Goal: Entertainment & Leisure: Browse casually

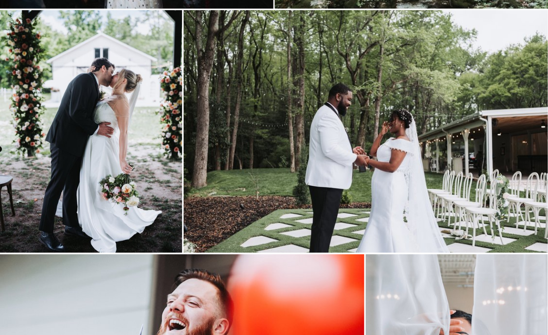
scroll to position [2479, 0]
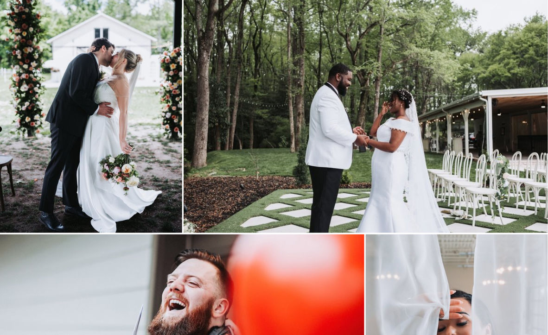
click at [254, 130] on img at bounding box center [366, 111] width 364 height 243
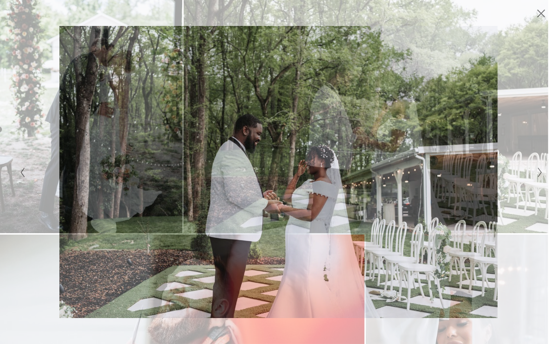
click at [532, 177] on div "Gallery" at bounding box center [409, 172] width 261 height 292
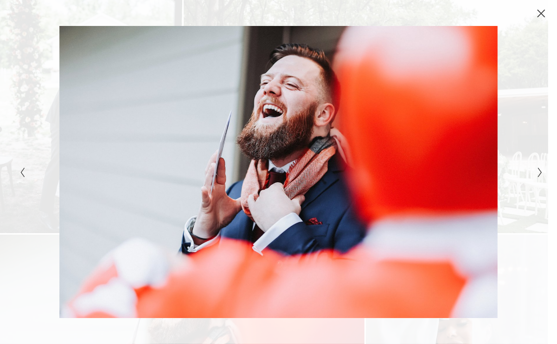
click at [534, 173] on button "Next Slide" at bounding box center [537, 171] width 6 height 11
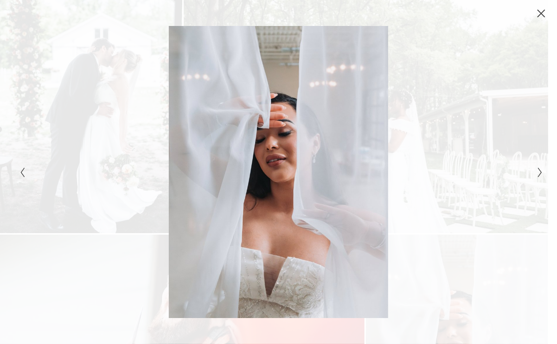
click at [534, 173] on button "Next Slide" at bounding box center [537, 171] width 6 height 11
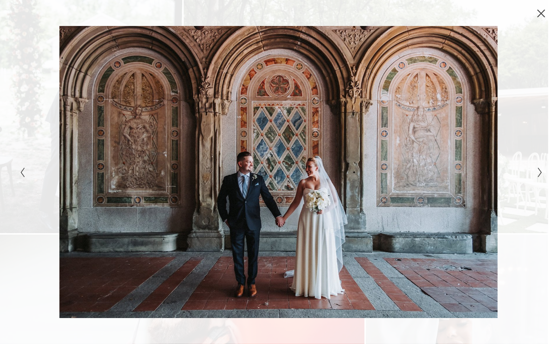
click at [534, 173] on button "Next Slide" at bounding box center [537, 171] width 6 height 11
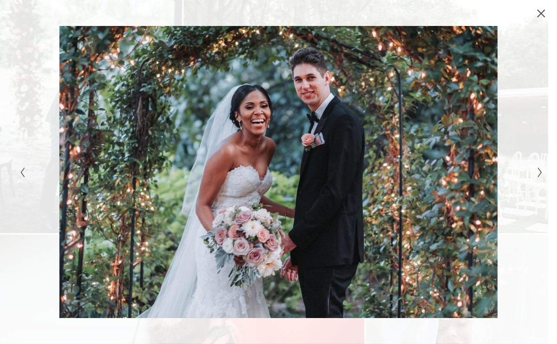
click at [534, 173] on button "Next Slide" at bounding box center [537, 171] width 6 height 11
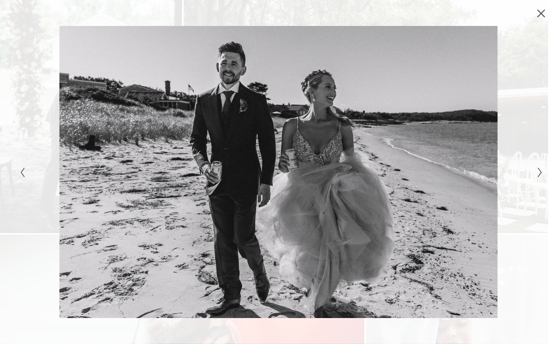
click at [534, 173] on button "Next Slide" at bounding box center [537, 171] width 6 height 11
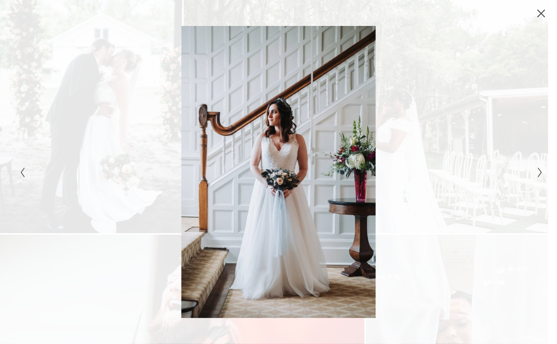
click at [534, 173] on button "Next Slide" at bounding box center [537, 171] width 6 height 11
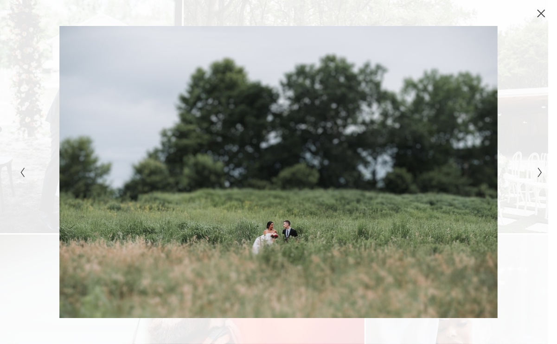
click at [534, 173] on button "Next Slide" at bounding box center [537, 171] width 6 height 11
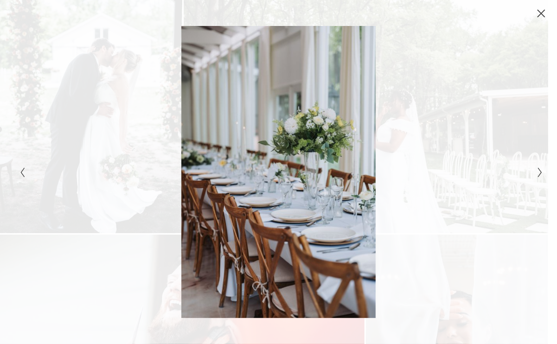
click at [534, 173] on button "Next Slide" at bounding box center [537, 171] width 6 height 11
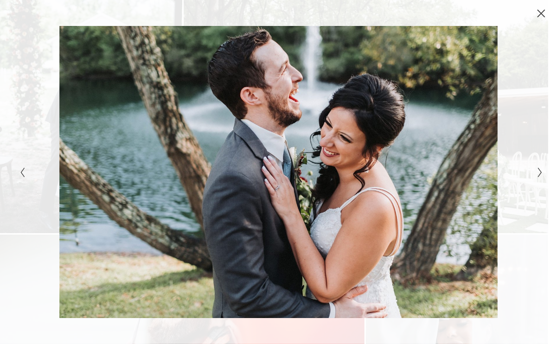
click at [534, 173] on button "Next Slide" at bounding box center [537, 171] width 6 height 11
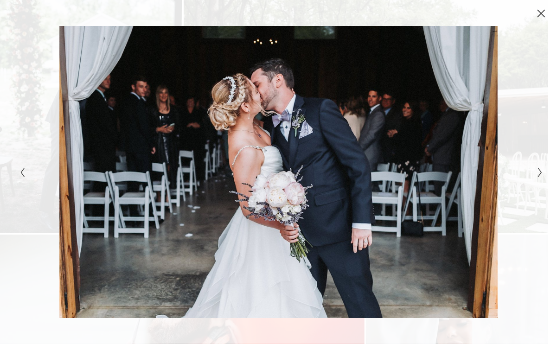
click at [534, 173] on button "Next Slide" at bounding box center [537, 171] width 6 height 11
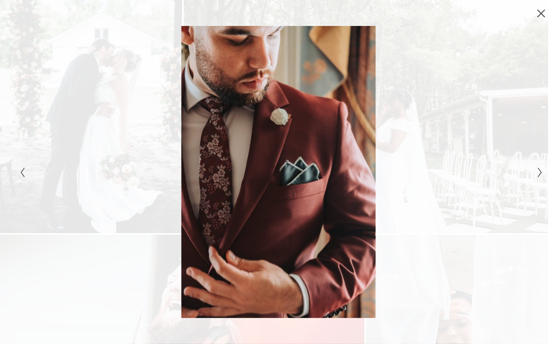
click at [534, 173] on button "Next Slide" at bounding box center [537, 171] width 6 height 11
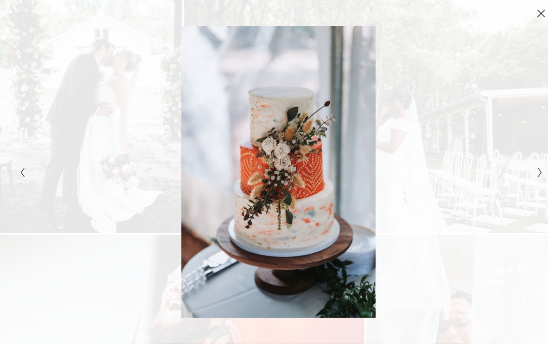
click at [534, 173] on button "Next Slide" at bounding box center [537, 171] width 6 height 11
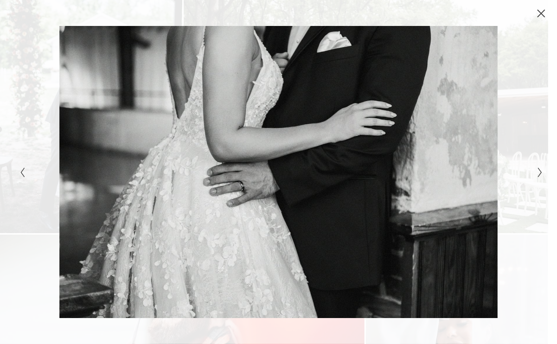
click at [534, 173] on button "Next Slide" at bounding box center [537, 171] width 6 height 11
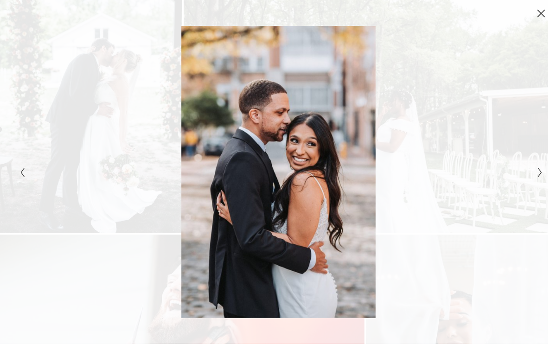
click at [541, 14] on icon "Close" at bounding box center [540, 13] width 7 height 7
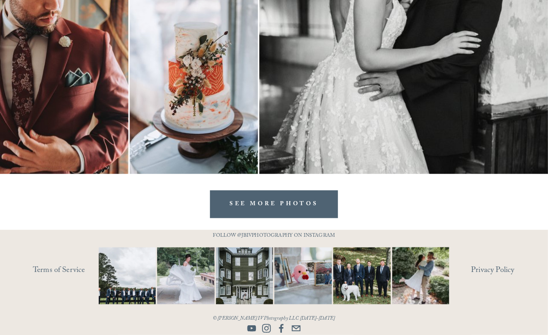
scroll to position [3461, 0]
click at [298, 197] on link "SEE MORE PHOTOS" at bounding box center [273, 204] width 127 height 28
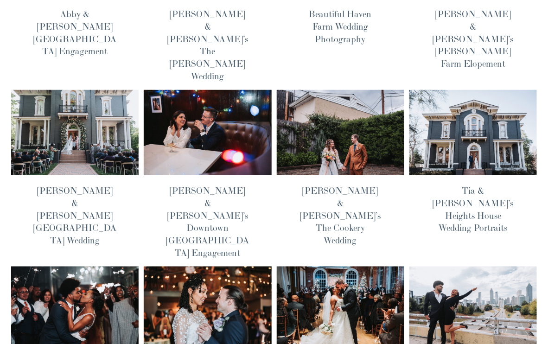
scroll to position [174, 0]
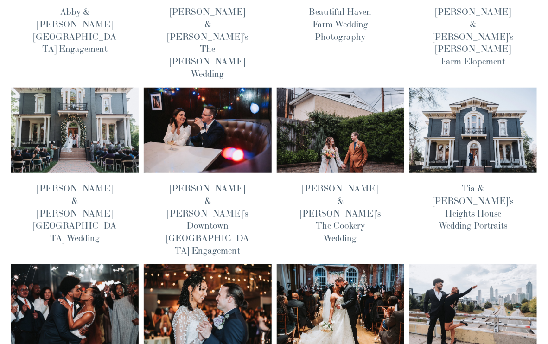
click at [64, 264] on img at bounding box center [74, 307] width 129 height 86
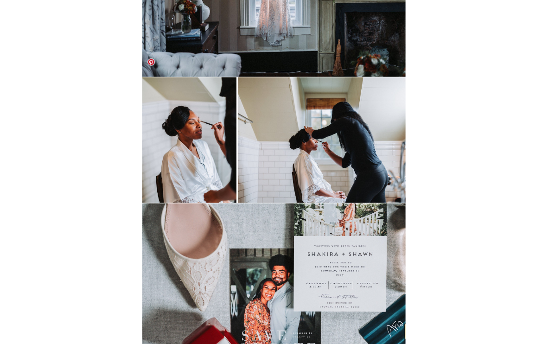
scroll to position [174, 0]
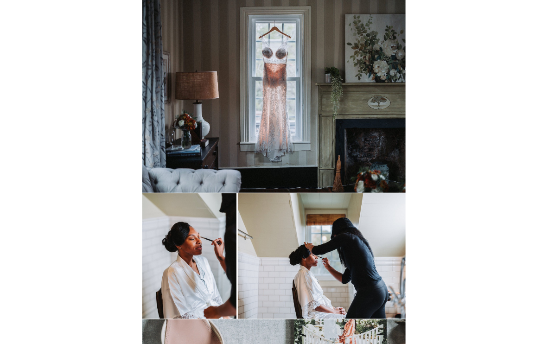
click at [282, 131] on img at bounding box center [273, 94] width 263 height 197
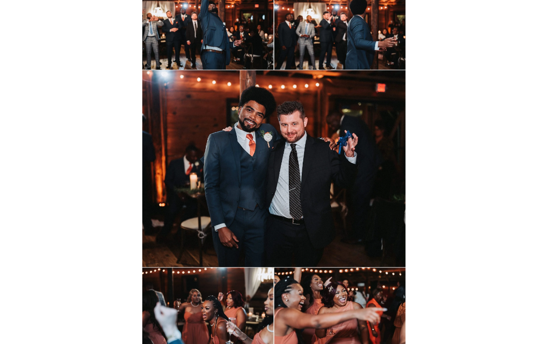
scroll to position [12605, 0]
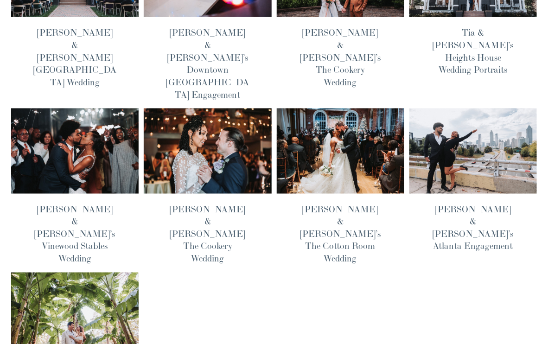
scroll to position [348, 0]
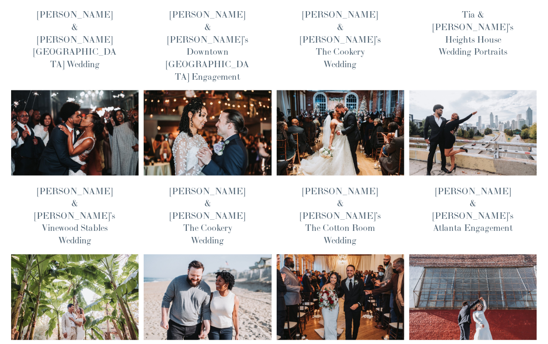
click at [53, 254] on img at bounding box center [74, 297] width 129 height 86
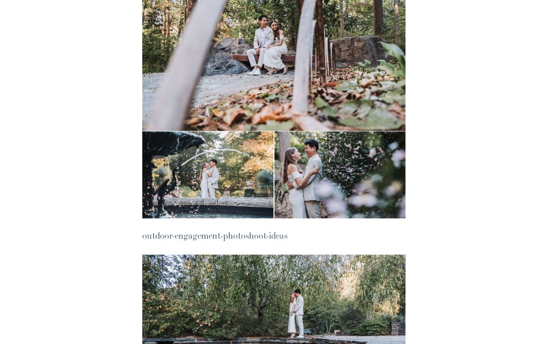
scroll to position [1622, 0]
